Goal: Find specific page/section: Find specific page/section

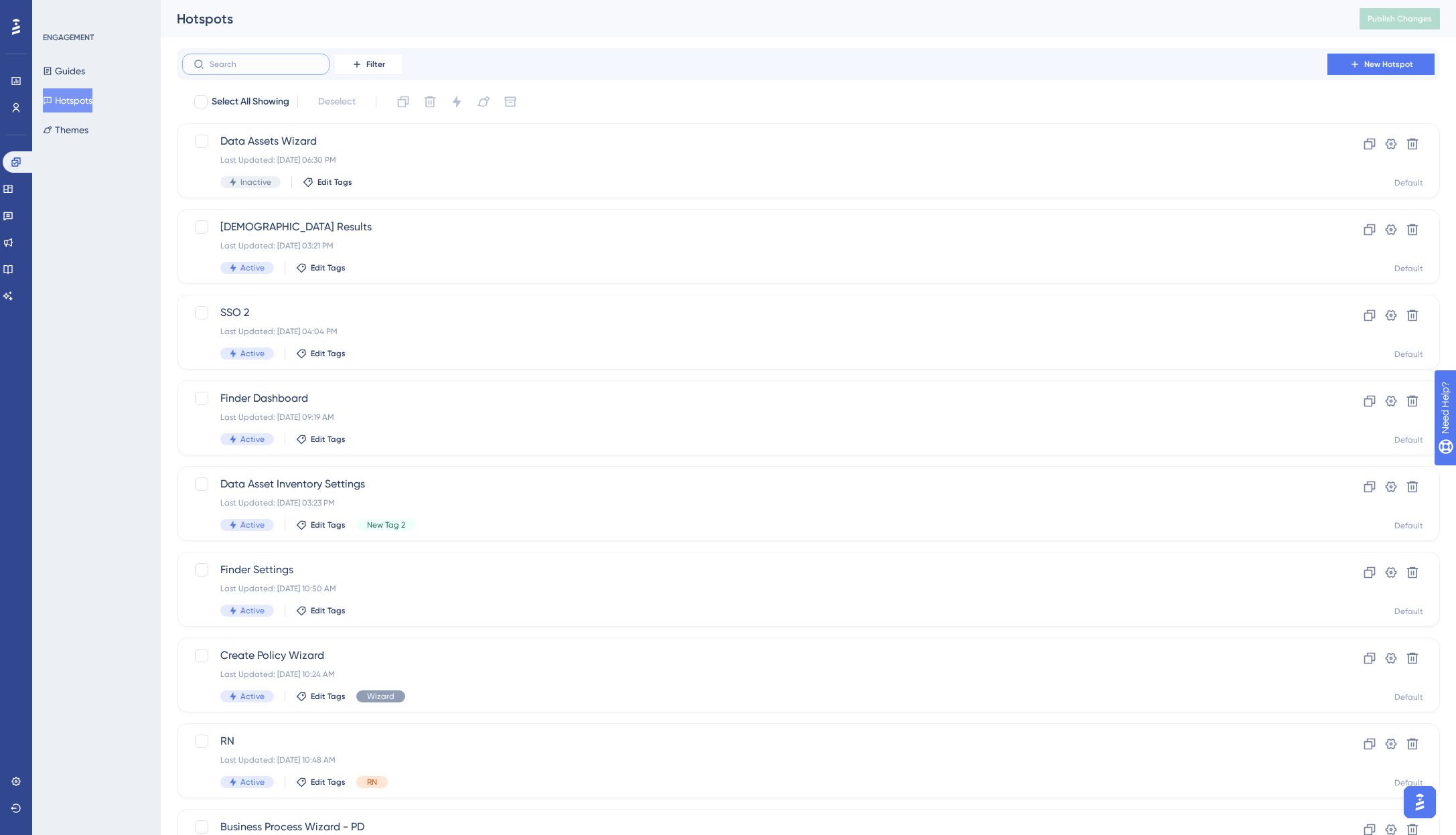
click at [263, 66] on input "text" at bounding box center [263, 64] width 108 height 9
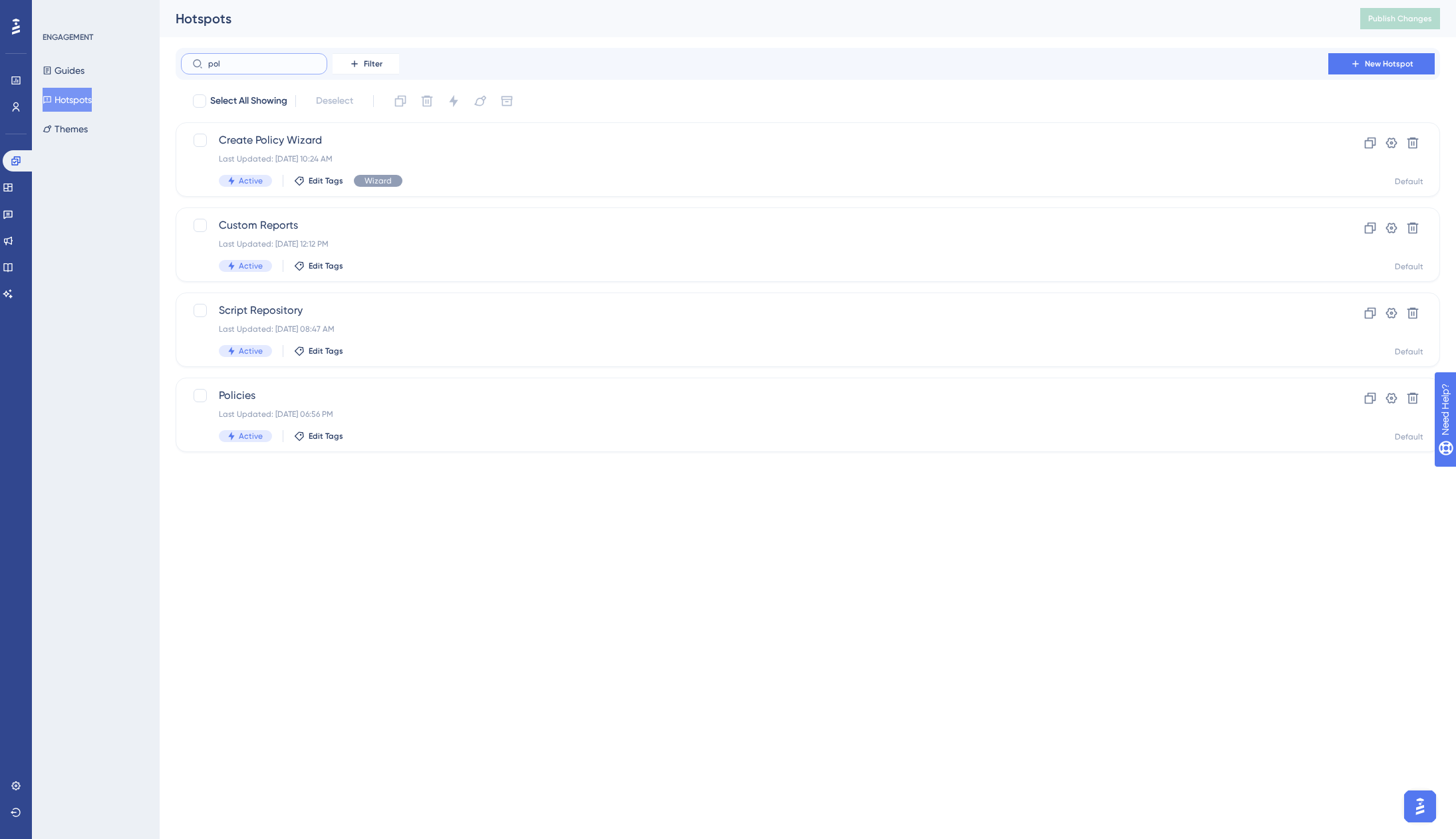
type input "polc"
checkbox input "true"
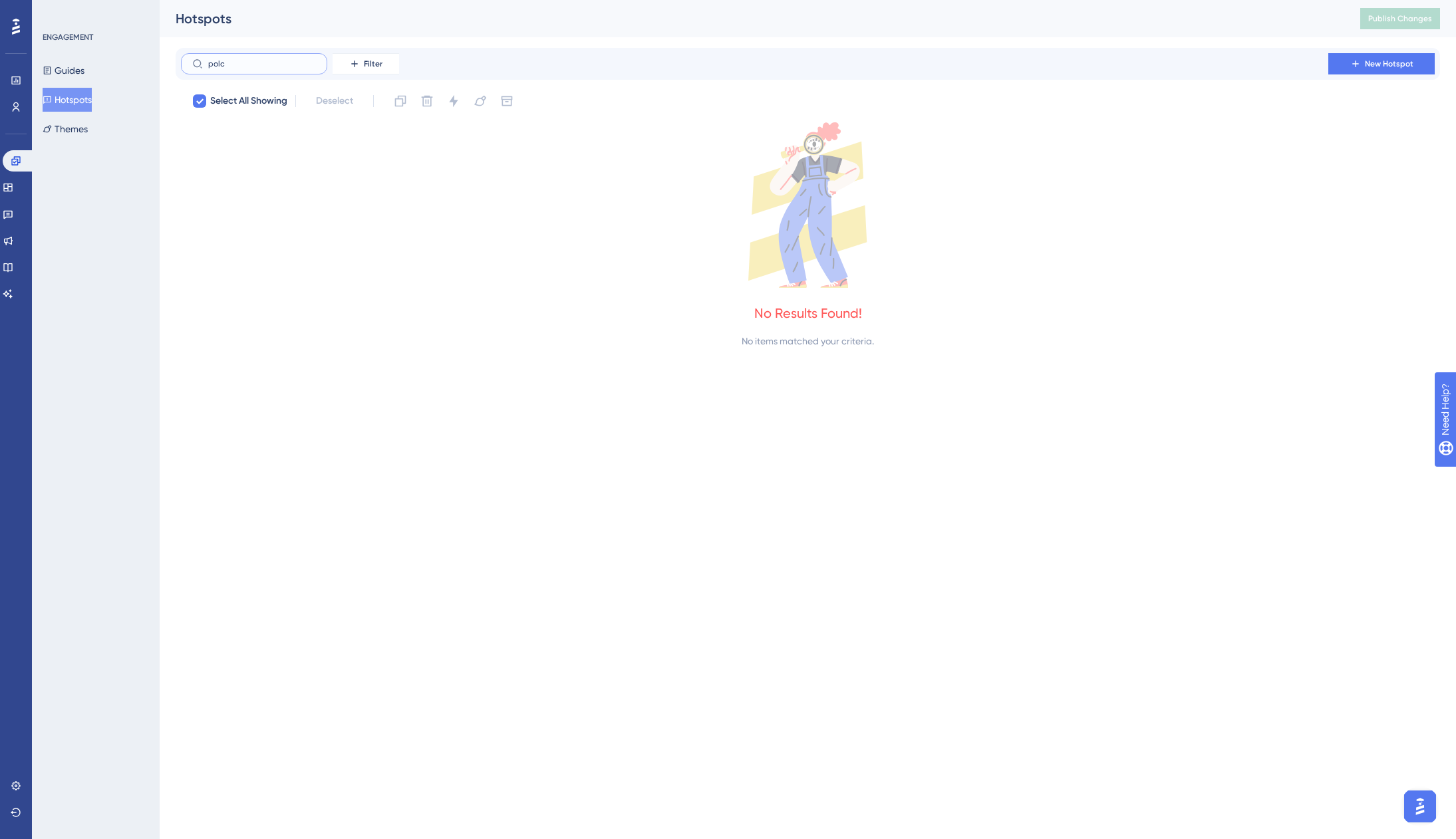
type input "pol"
checkbox input "false"
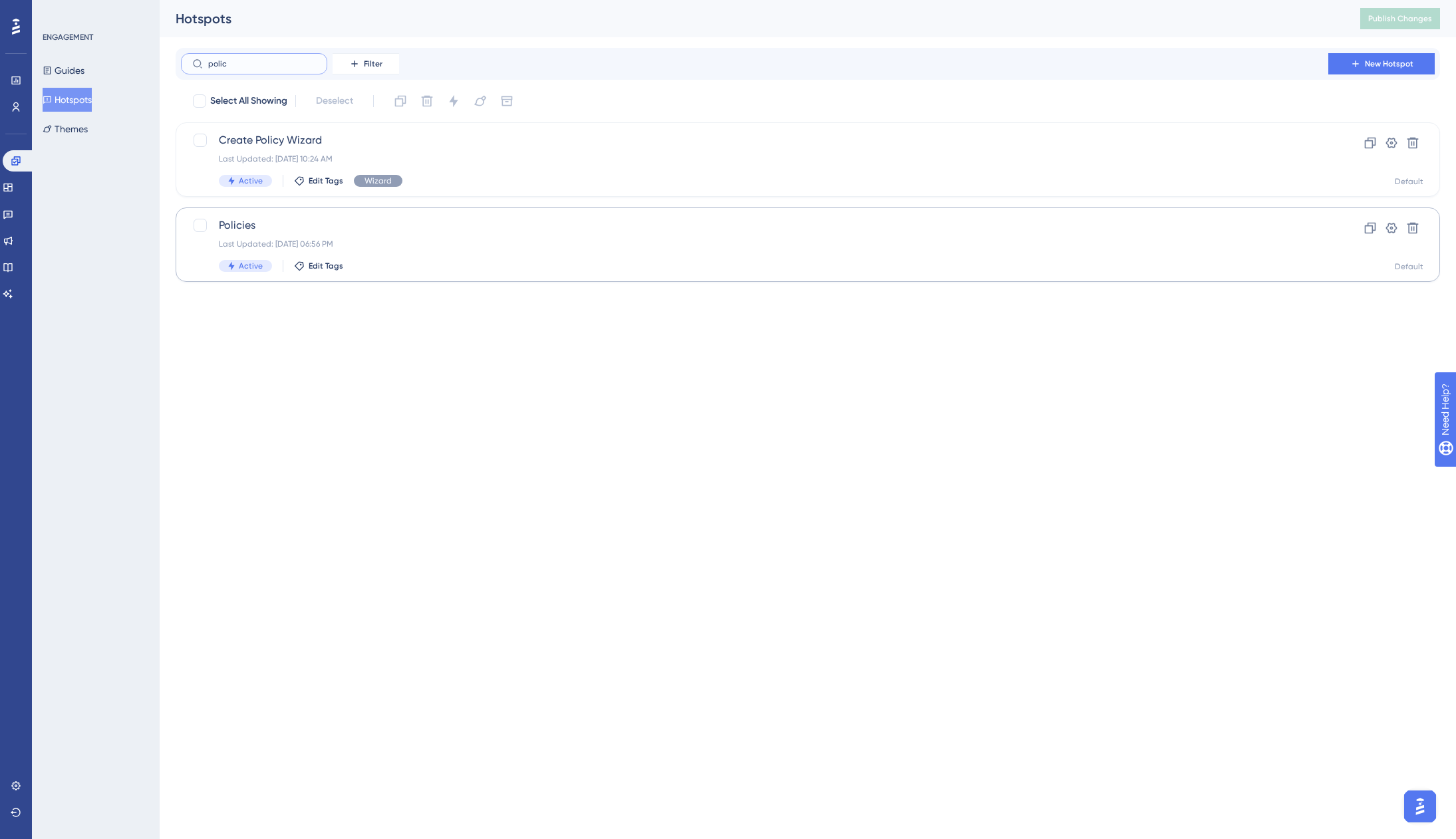
type input "polic"
click at [365, 234] on div "Policies Last Updated: [DATE] 06:56 PM Active Edit Tags" at bounding box center [754, 244] width 1072 height 54
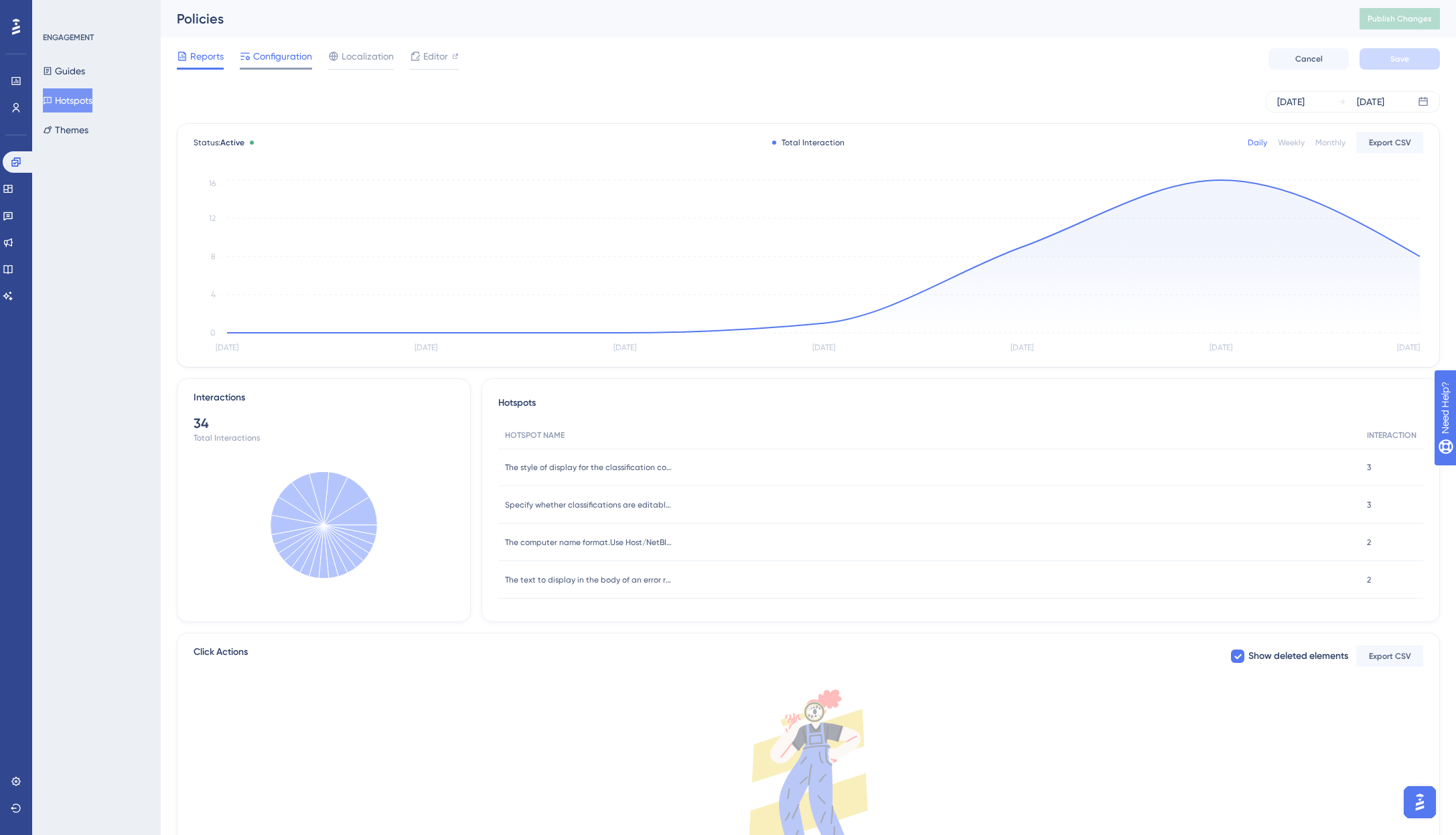
click at [280, 57] on span "Configuration" at bounding box center [283, 56] width 59 height 16
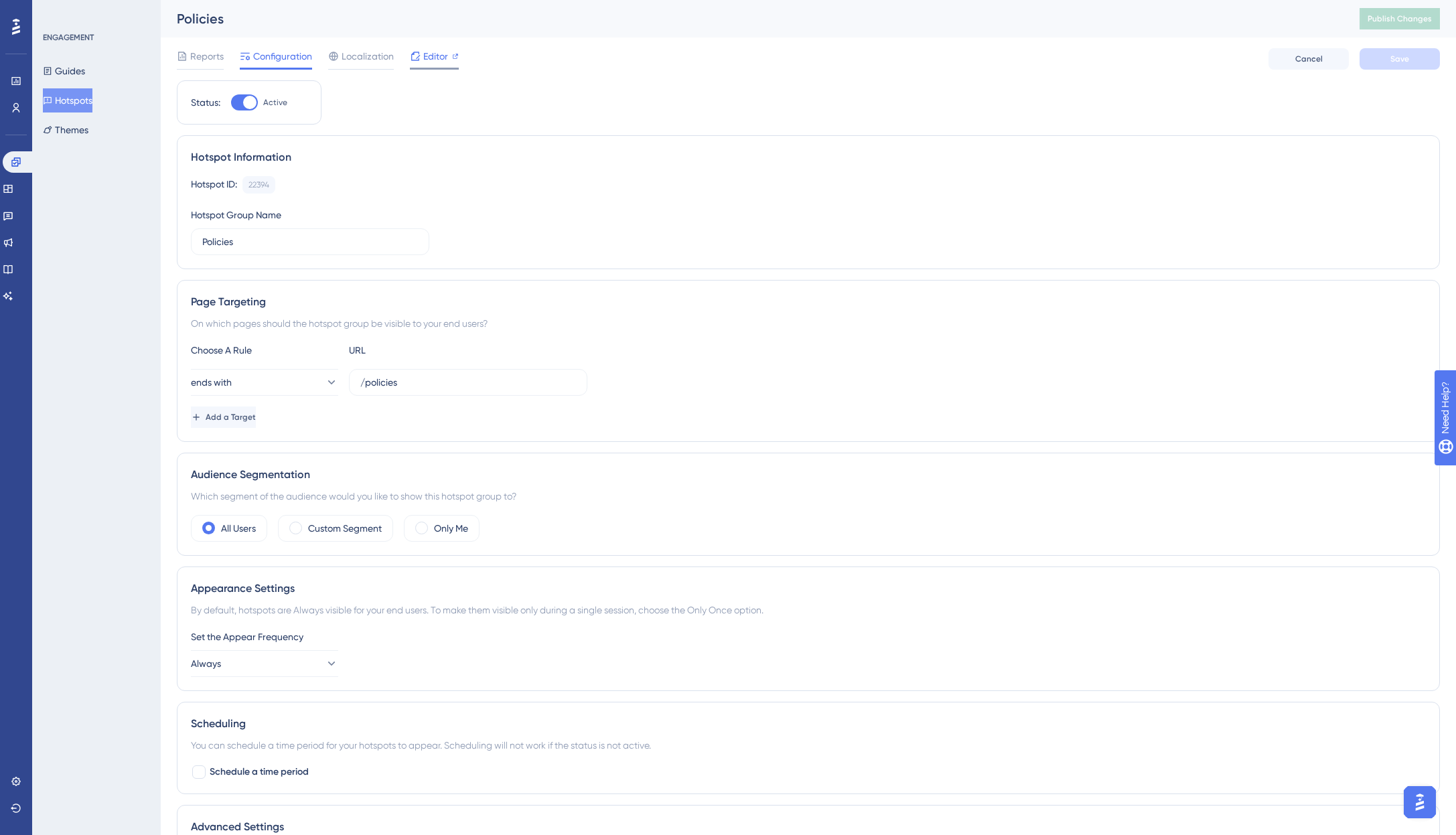
click at [426, 58] on span "Editor" at bounding box center [436, 56] width 25 height 16
